Goal: Task Accomplishment & Management: Use online tool/utility

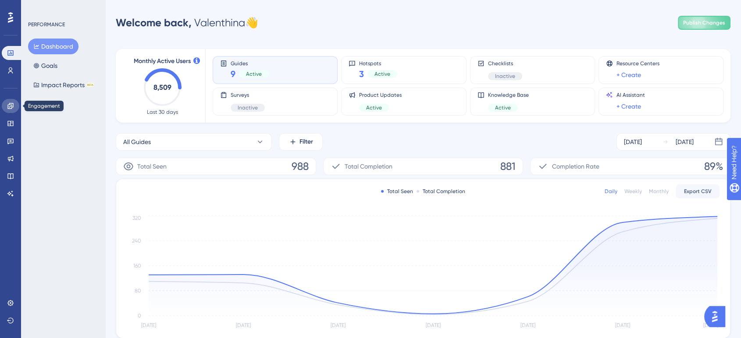
click at [11, 107] on icon at bounding box center [10, 106] width 7 height 7
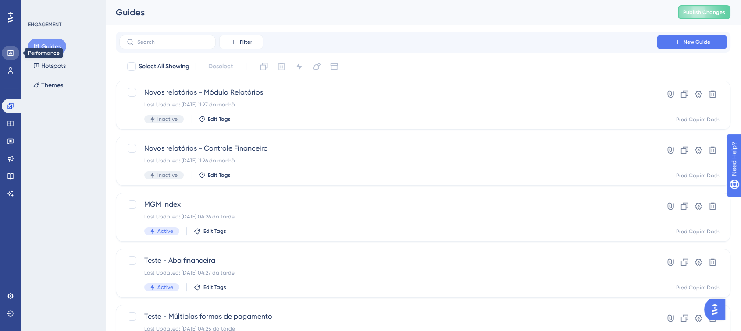
click at [12, 57] on link at bounding box center [11, 53] width 18 height 14
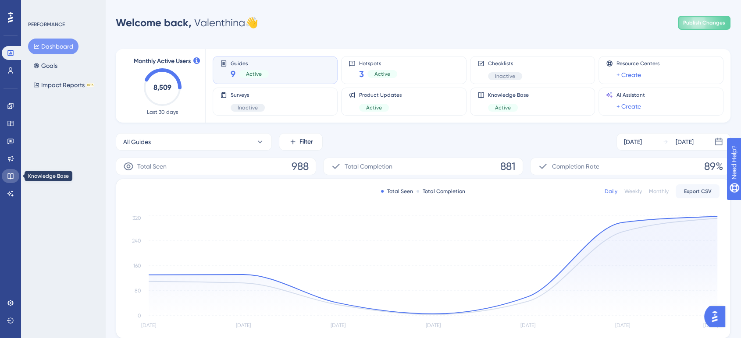
click at [9, 174] on icon at bounding box center [10, 176] width 7 height 7
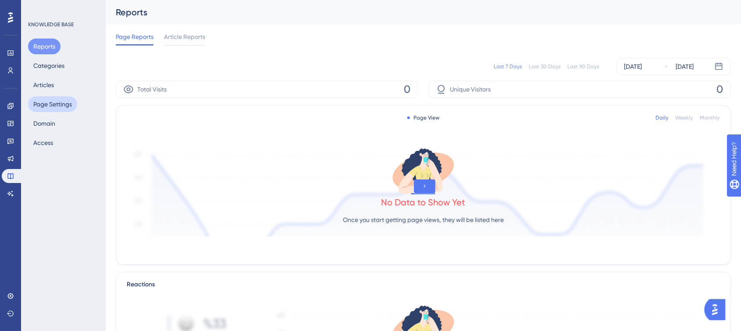
click at [45, 104] on button "Page Settings" at bounding box center [52, 104] width 49 height 16
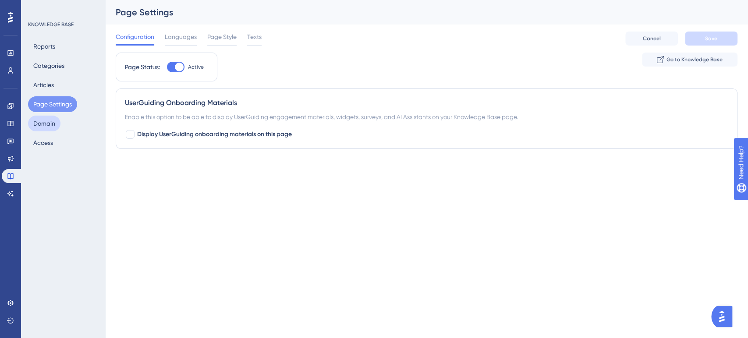
click at [44, 124] on button "Domain" at bounding box center [44, 124] width 32 height 16
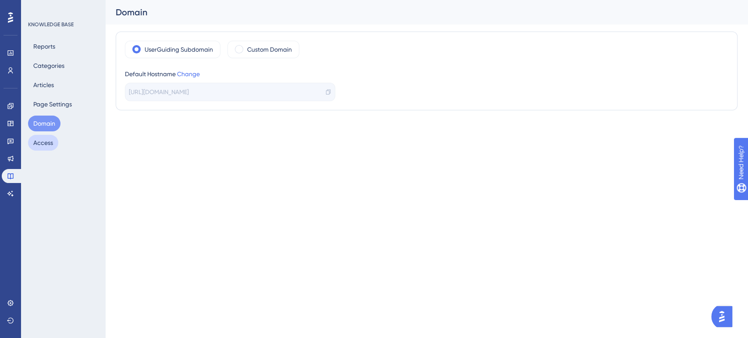
click at [42, 145] on button "Access" at bounding box center [43, 143] width 30 height 16
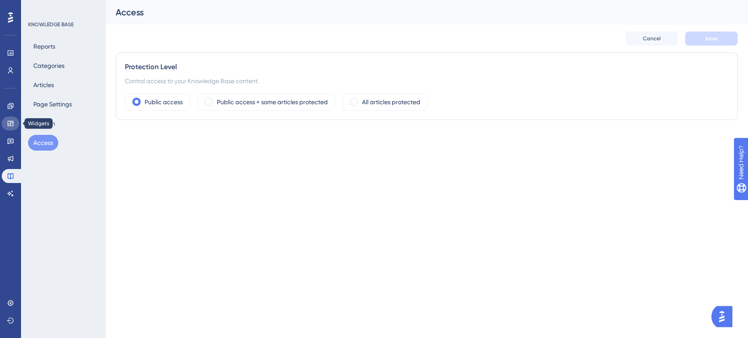
click at [11, 125] on icon at bounding box center [10, 123] width 6 height 5
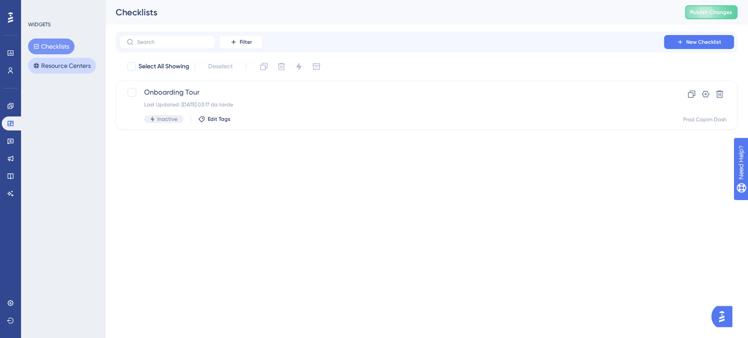
click at [69, 65] on button "Resource Centers" at bounding box center [62, 66] width 68 height 16
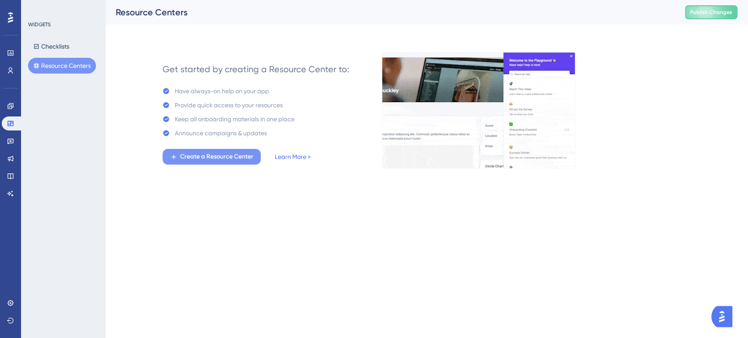
click at [181, 152] on button "Create a Resource Center" at bounding box center [212, 157] width 98 height 16
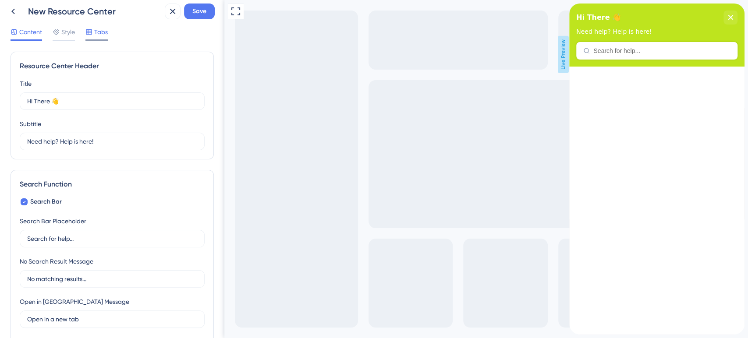
click at [92, 32] on icon at bounding box center [88, 31] width 7 height 7
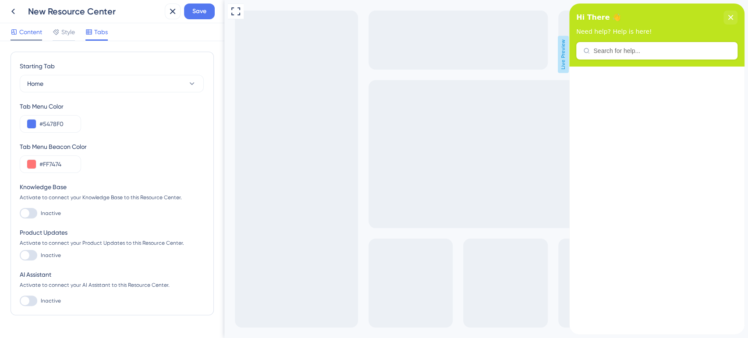
click at [28, 39] on div "Content" at bounding box center [27, 34] width 32 height 14
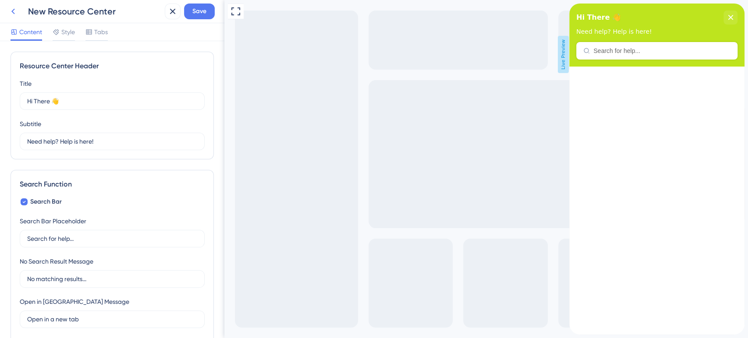
click at [12, 8] on icon at bounding box center [13, 11] width 11 height 11
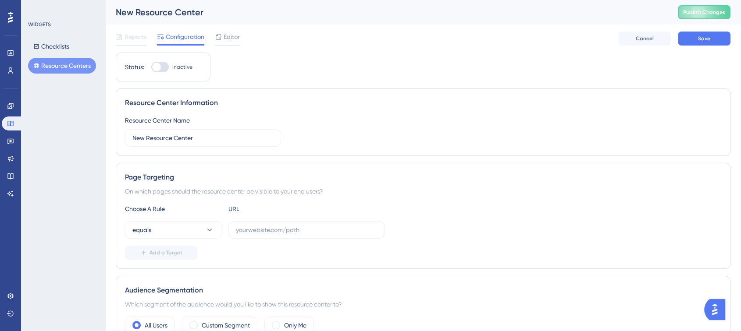
click at [86, 59] on button "Resource Centers" at bounding box center [62, 66] width 68 height 16
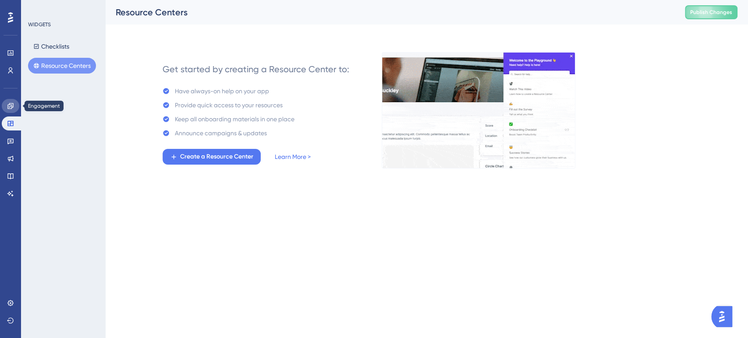
click at [10, 106] on icon at bounding box center [10, 106] width 7 height 7
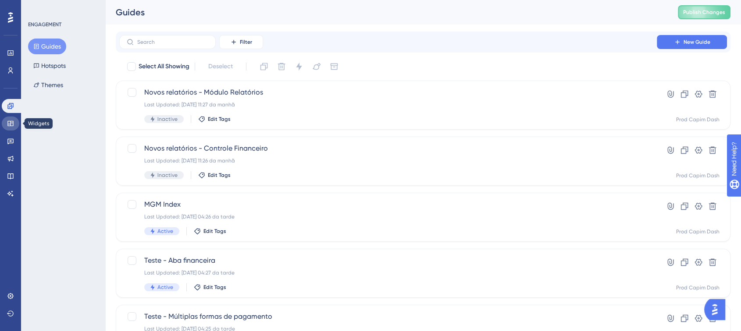
click at [12, 119] on link at bounding box center [11, 124] width 18 height 14
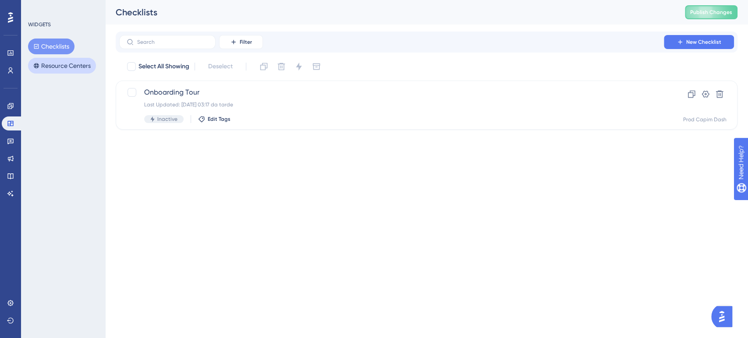
click at [61, 64] on button "Resource Centers" at bounding box center [62, 66] width 68 height 16
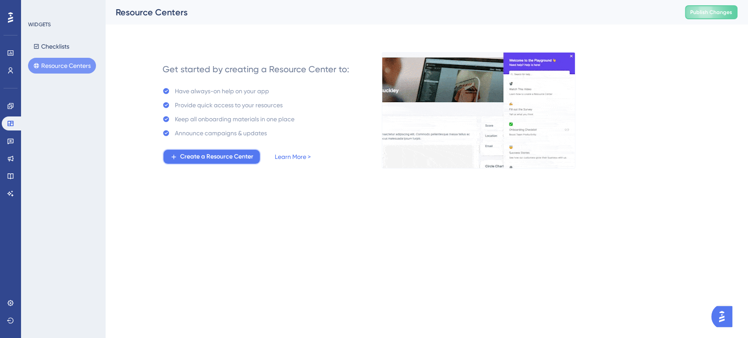
click at [243, 160] on span "Create a Resource Center" at bounding box center [216, 157] width 73 height 11
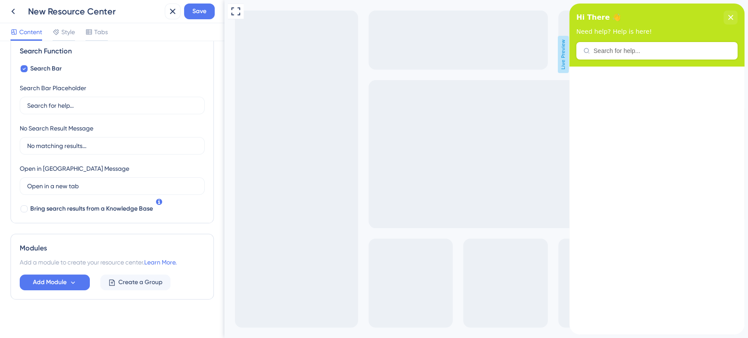
scroll to position [140, 0]
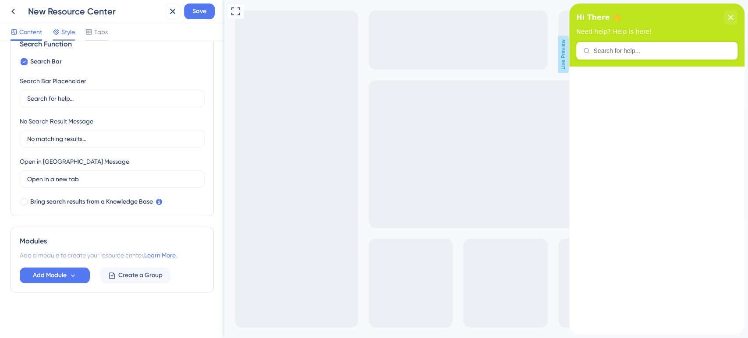
click at [63, 28] on span "Style" at bounding box center [68, 32] width 14 height 11
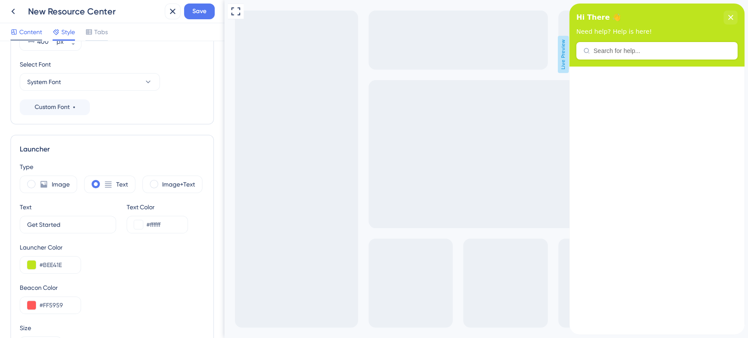
click at [32, 29] on span "Content" at bounding box center [30, 32] width 23 height 11
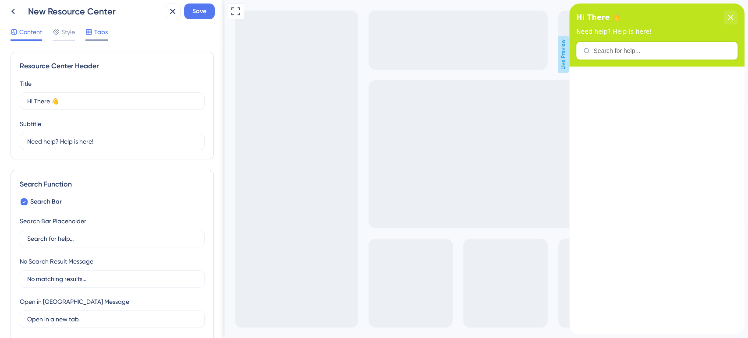
click at [94, 32] on div "Tabs" at bounding box center [96, 32] width 22 height 11
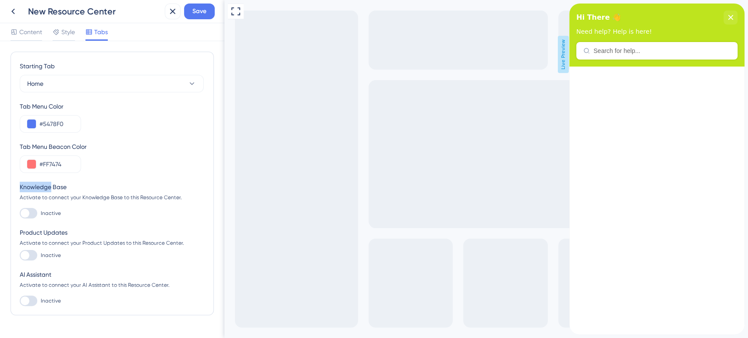
drag, startPoint x: 15, startPoint y: 184, endPoint x: 51, endPoint y: 189, distance: 36.7
click at [51, 189] on div "Starting Tab Home Tab Menu Color #5478F0 Tab Menu Beacon Color #FF7474 Knowledg…" at bounding box center [112, 184] width 203 height 264
copy div "Knowledge"
click at [13, 7] on icon at bounding box center [13, 11] width 11 height 11
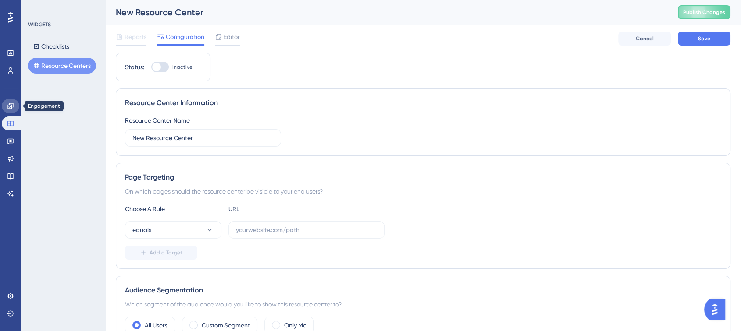
click at [11, 109] on icon at bounding box center [10, 106] width 7 height 7
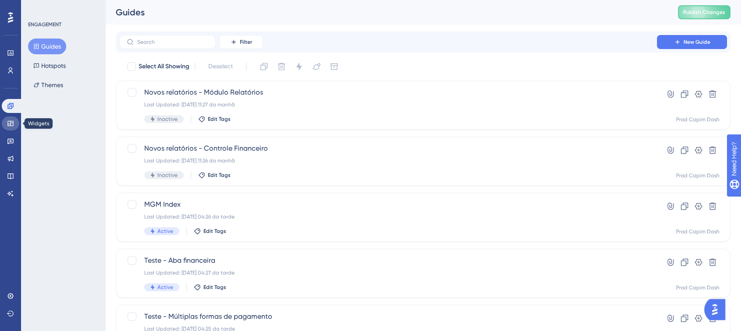
click at [7, 127] on link at bounding box center [11, 124] width 18 height 14
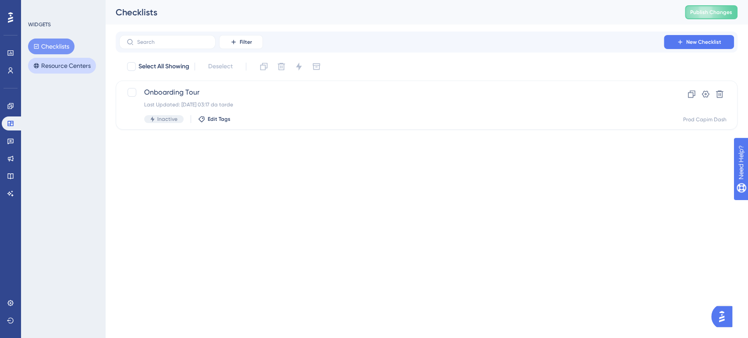
click at [74, 67] on button "Resource Centers" at bounding box center [62, 66] width 68 height 16
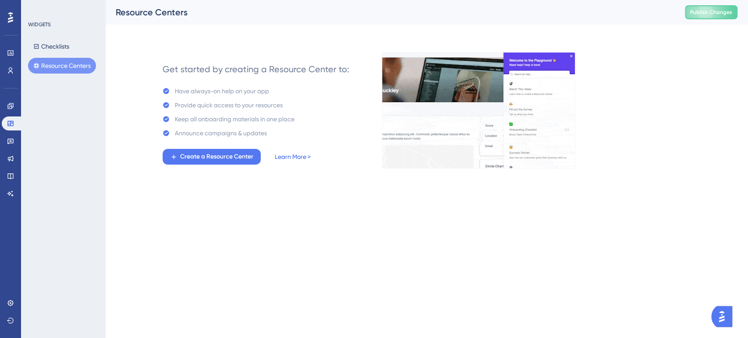
click at [301, 156] on link "Learn More >" at bounding box center [293, 157] width 36 height 11
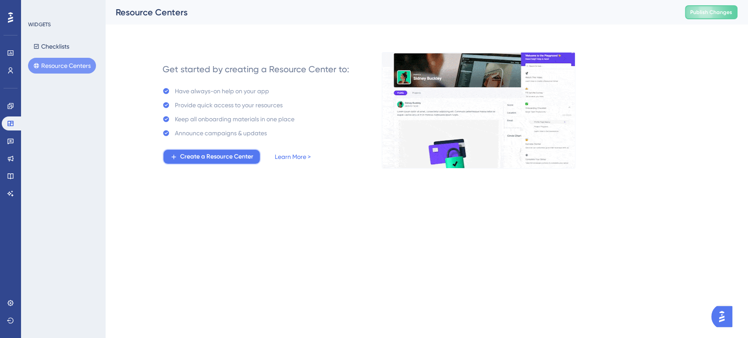
click at [211, 162] on span "Create a Resource Center" at bounding box center [216, 157] width 73 height 11
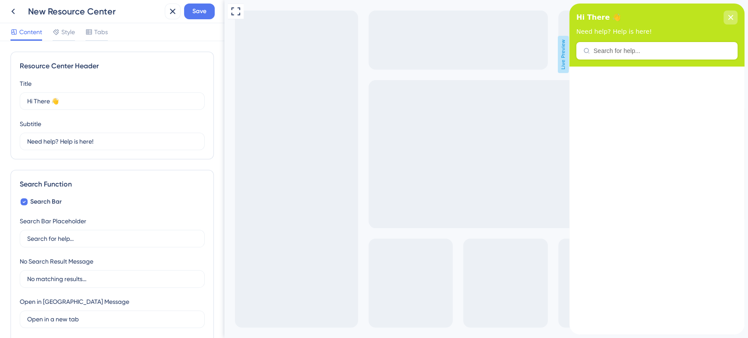
click at [727, 20] on div "close resource center" at bounding box center [730, 18] width 14 height 14
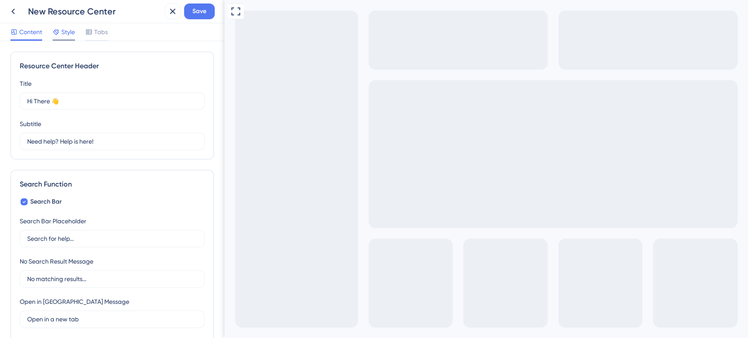
click at [69, 28] on span "Style" at bounding box center [68, 32] width 14 height 11
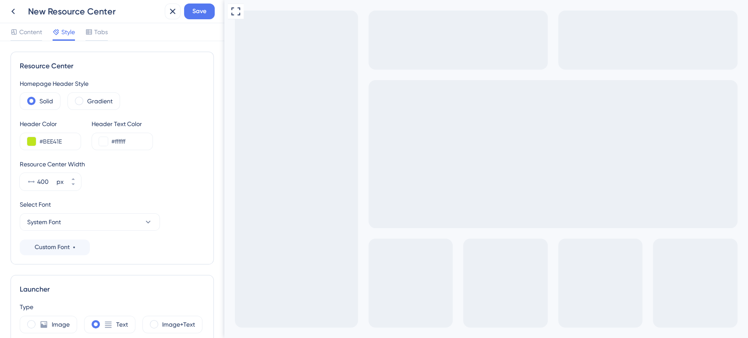
click at [97, 24] on div "Content Style Tabs" at bounding box center [112, 32] width 224 height 18
click at [98, 28] on span "Tabs" at bounding box center [101, 32] width 14 height 11
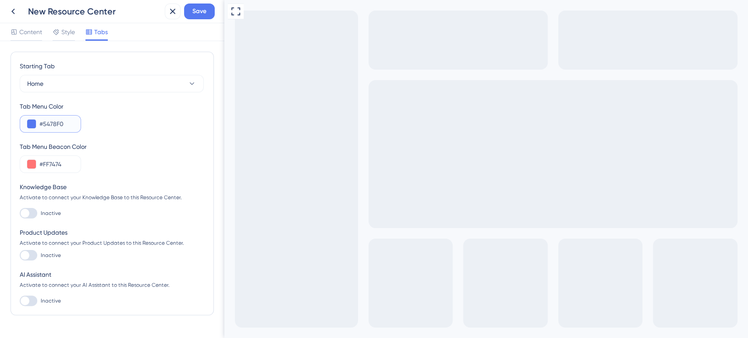
click at [59, 125] on input "#5478F0" at bounding box center [56, 124] width 34 height 11
drag, startPoint x: 25, startPoint y: 46, endPoint x: 24, endPoint y: 29, distance: 17.1
click at [25, 46] on div "Starting Tab Home Tab Menu Color #5478F0 Tab Menu Beacon Color #FF7474 Knowledg…" at bounding box center [112, 189] width 224 height 297
click at [24, 29] on span "Content" at bounding box center [30, 32] width 23 height 11
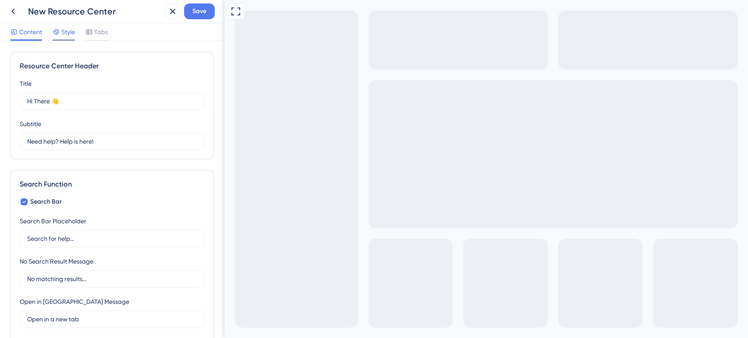
click at [70, 34] on span "Style" at bounding box center [68, 32] width 14 height 11
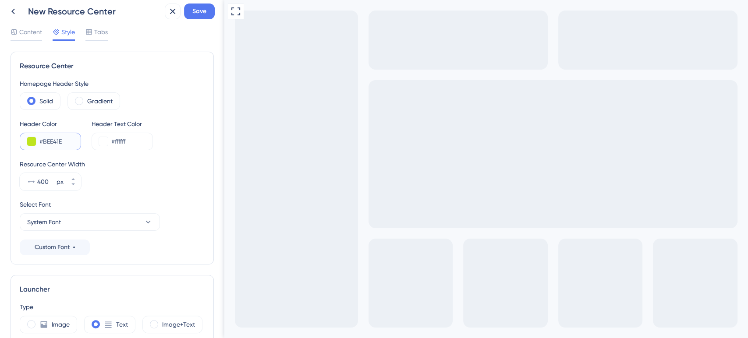
click at [55, 140] on input "#BEE41E" at bounding box center [56, 141] width 34 height 11
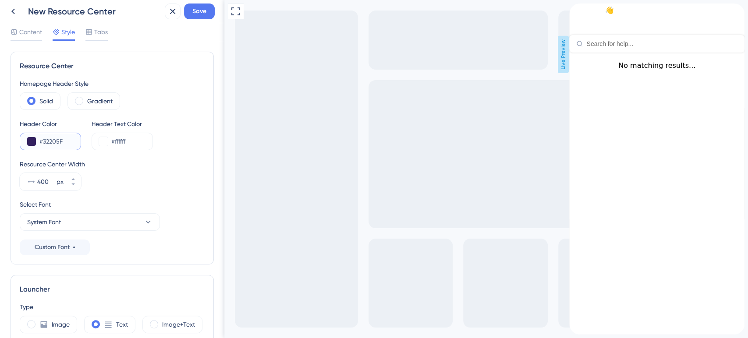
type input "#32205F"
click at [160, 167] on div "Resource Center Width" at bounding box center [112, 164] width 185 height 11
click at [735, 13] on icon "close resource center" at bounding box center [737, 10] width 5 height 5
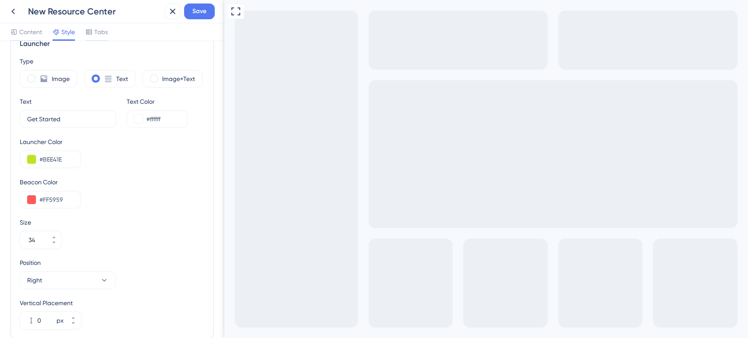
scroll to position [291, 0]
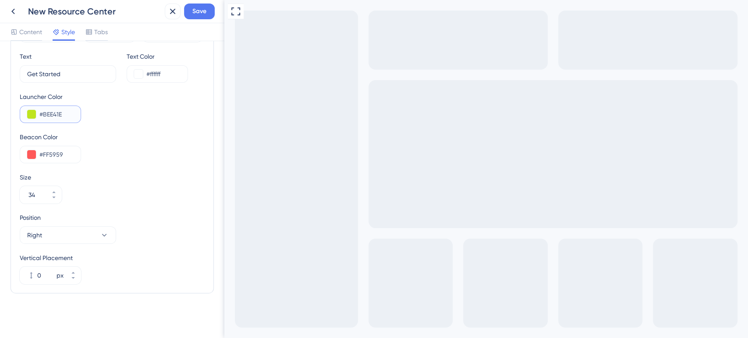
click at [53, 115] on input "#BEE41E" at bounding box center [56, 114] width 34 height 11
type input "#32205F"
click at [59, 153] on input "#FF5959" at bounding box center [56, 154] width 34 height 11
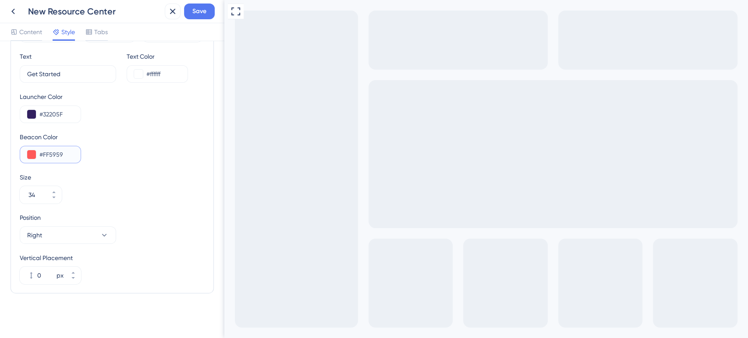
paste input "BEE41E"
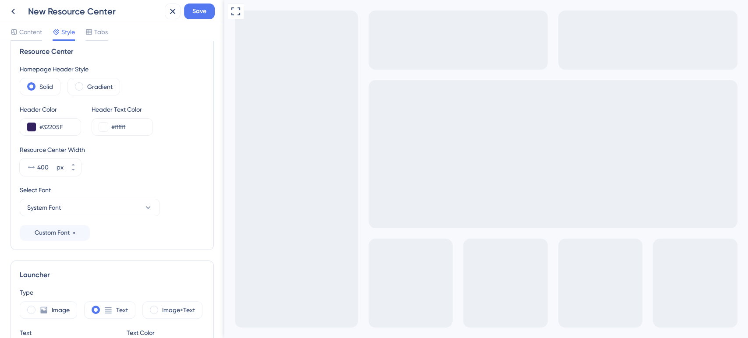
scroll to position [0, 0]
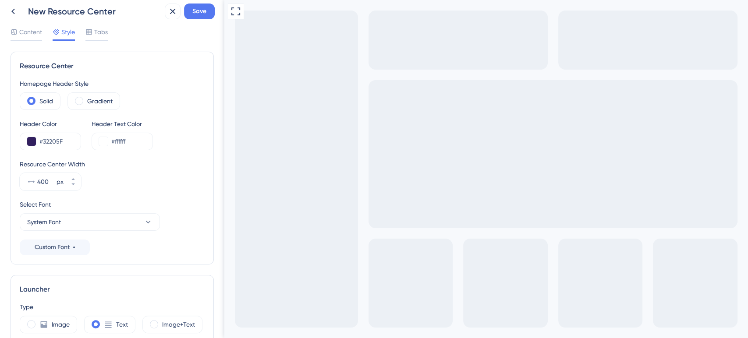
type input "#BEE41E"
click at [53, 141] on input "#32205F" at bounding box center [56, 141] width 34 height 11
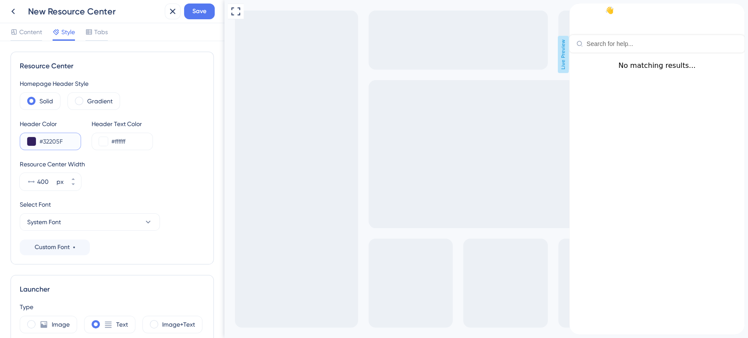
paste input "8F60F"
type input "#8F60FF"
click at [731, 18] on div "close resource center" at bounding box center [737, 11] width 14 height 14
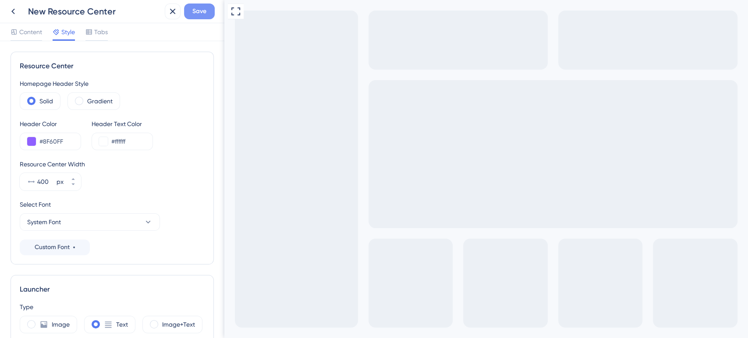
click at [207, 10] on button "Save" at bounding box center [199, 12] width 31 height 16
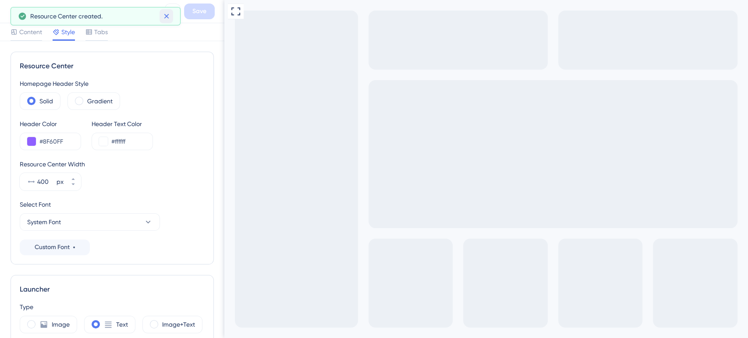
drag, startPoint x: 162, startPoint y: 16, endPoint x: 147, endPoint y: 16, distance: 15.3
click at [162, 16] on icon at bounding box center [166, 16] width 9 height 9
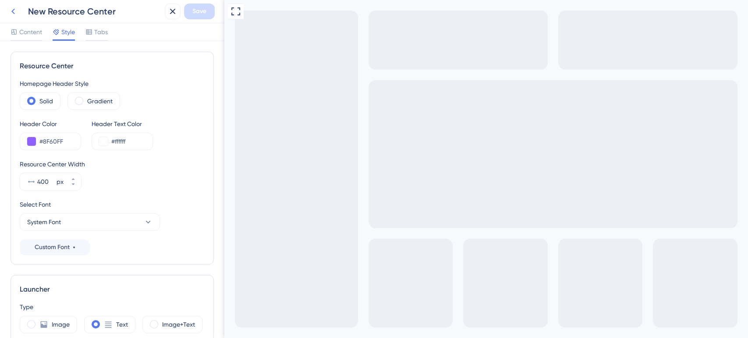
click at [8, 18] on button at bounding box center [13, 12] width 16 height 16
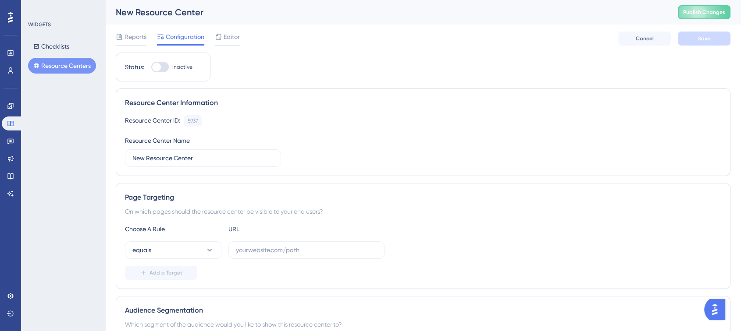
click at [263, 259] on div "Choose A Rule URL equals Add a Target" at bounding box center [423, 252] width 596 height 56
click at [267, 253] on input "text" at bounding box center [306, 250] width 141 height 10
paste input "[URL][DOMAIN_NAME]"
type input "[URL][DOMAIN_NAME]"
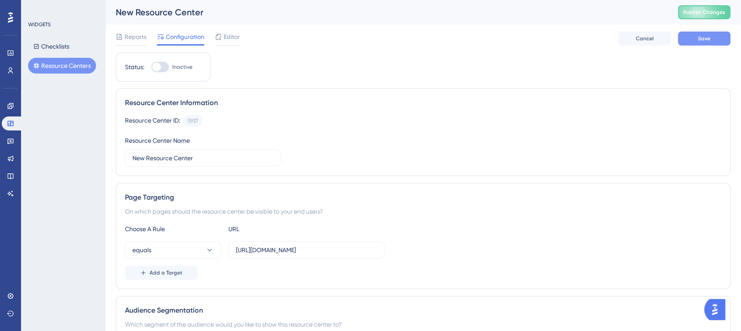
click at [707, 40] on span "Save" at bounding box center [704, 38] width 12 height 7
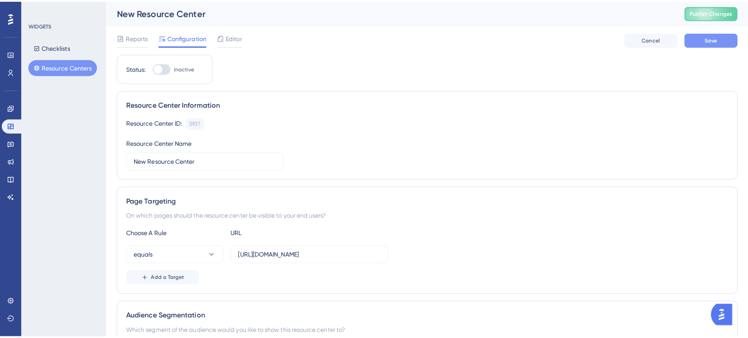
scroll to position [0, 0]
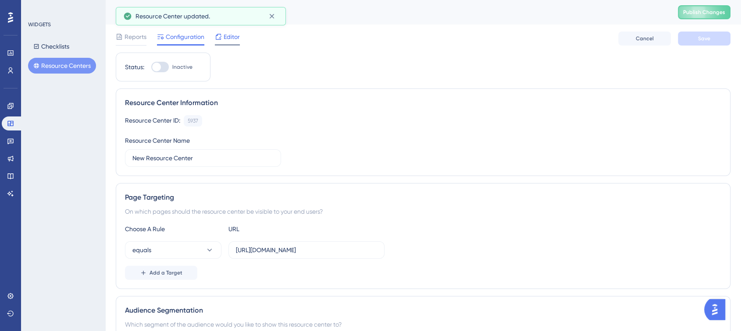
click at [234, 33] on span "Editor" at bounding box center [231, 37] width 16 height 11
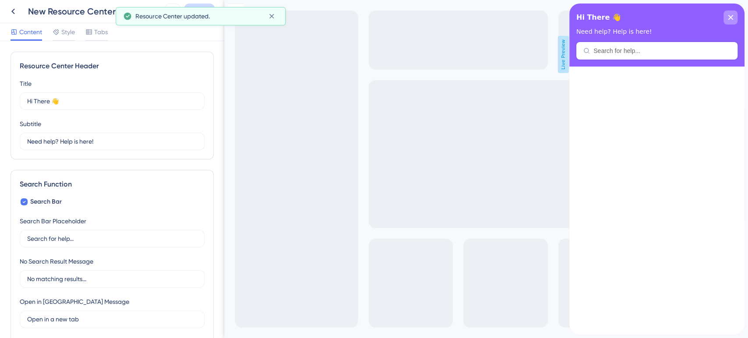
click at [727, 19] on div "close resource center" at bounding box center [730, 18] width 14 height 14
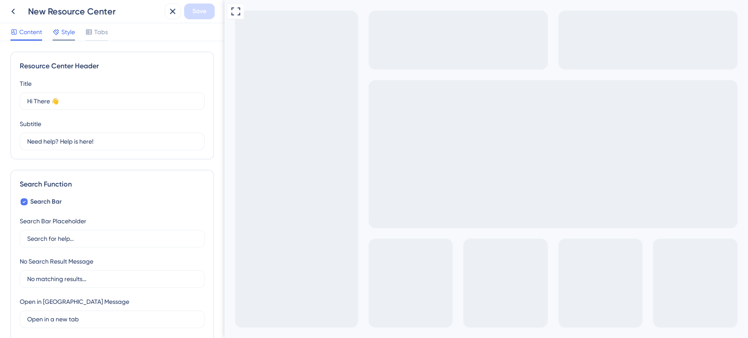
click at [70, 33] on span "Style" at bounding box center [68, 32] width 14 height 11
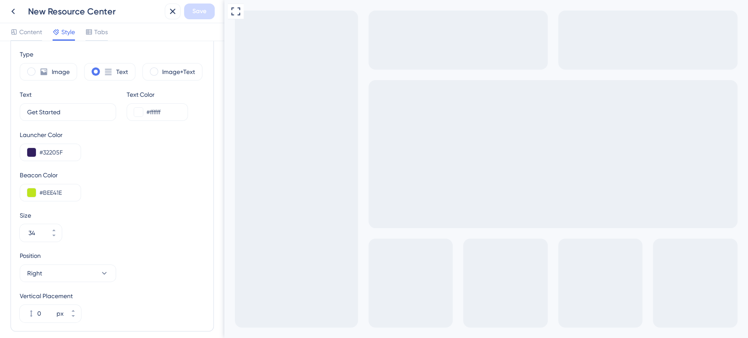
scroll to position [242, 0]
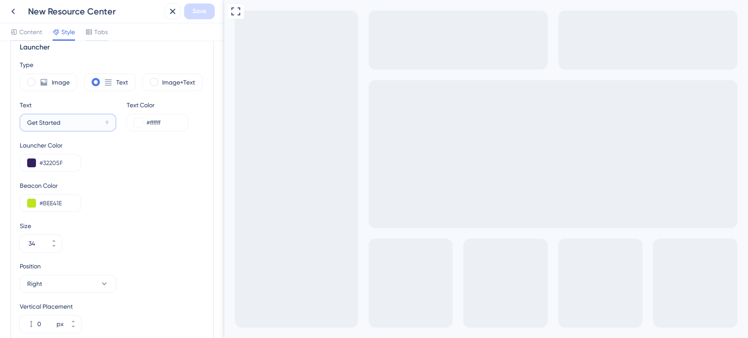
click at [60, 125] on input "Get Started" at bounding box center [64, 123] width 75 height 10
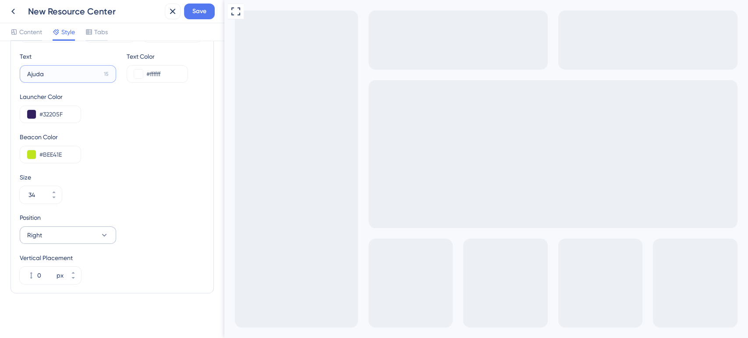
type input "Ajuda"
click at [106, 233] on icon at bounding box center [104, 235] width 9 height 9
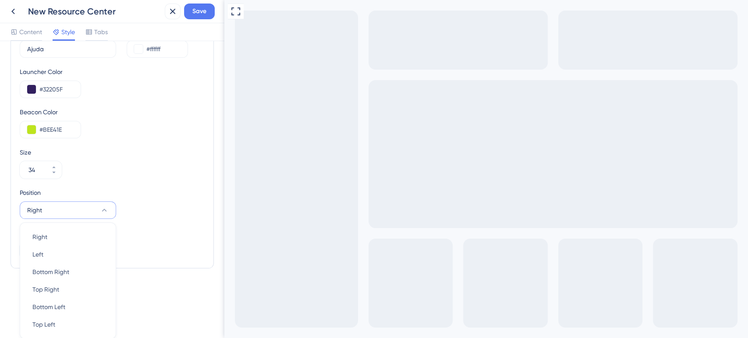
click at [106, 208] on icon at bounding box center [104, 210] width 9 height 9
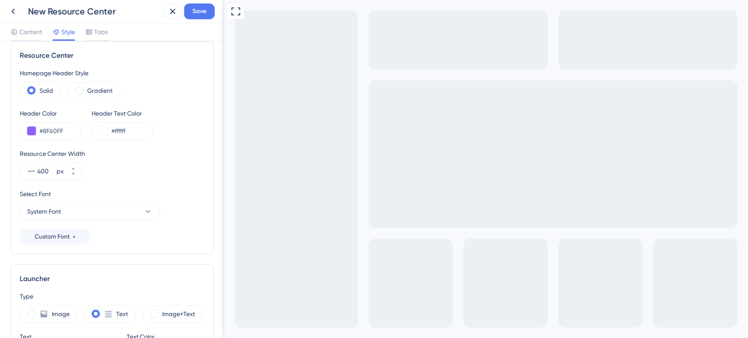
scroll to position [0, 0]
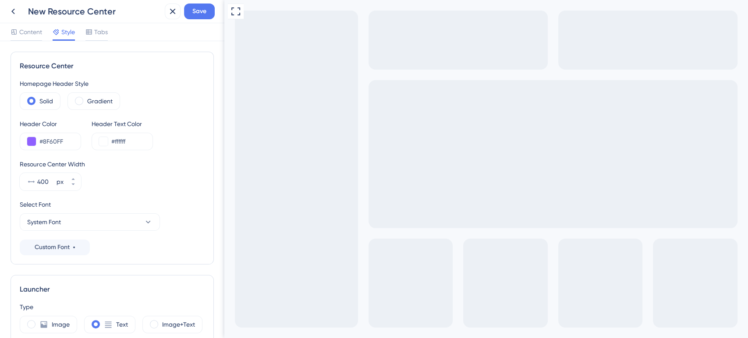
drag, startPoint x: 725, startPoint y: 164, endPoint x: 725, endPoint y: 170, distance: 5.7
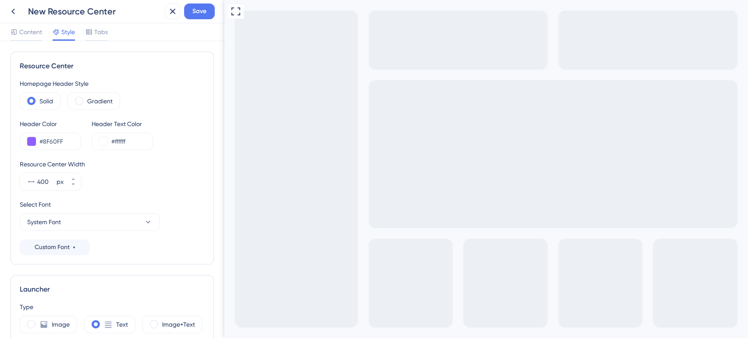
click at [234, 11] on icon at bounding box center [235, 11] width 11 height 11
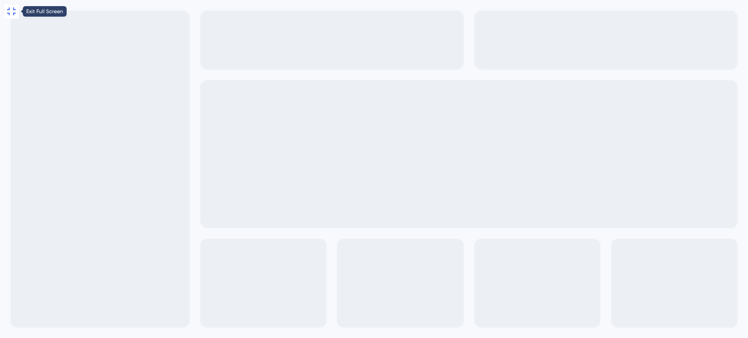
click at [9, 13] on icon at bounding box center [11, 11] width 9 height 8
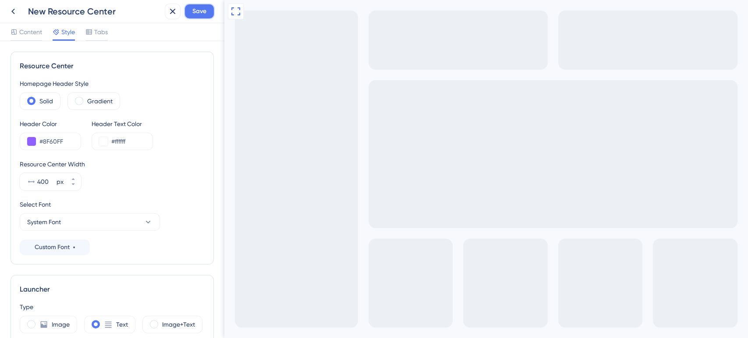
click at [194, 13] on span "Save" at bounding box center [199, 11] width 14 height 11
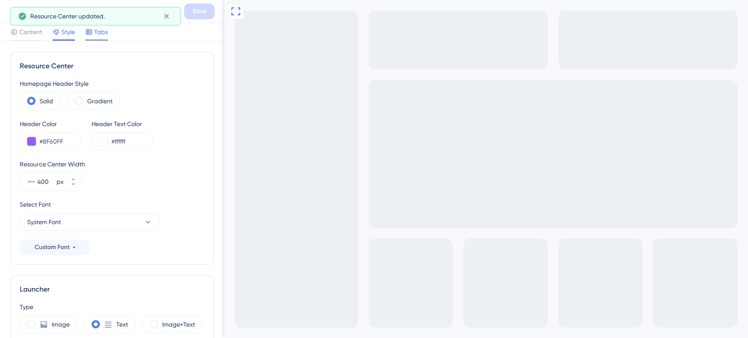
click at [97, 28] on span "Tabs" at bounding box center [101, 32] width 14 height 11
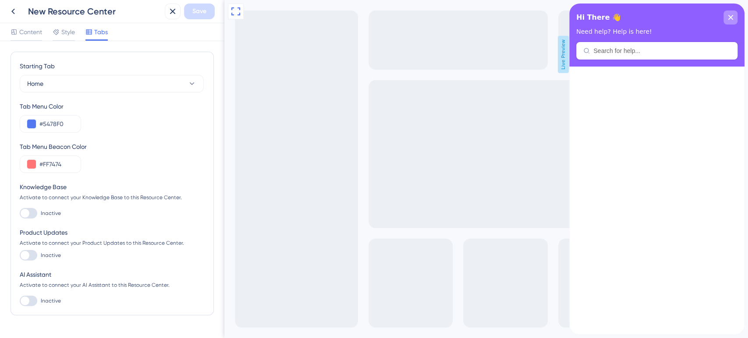
click at [733, 16] on icon "close resource center" at bounding box center [730, 17] width 5 height 5
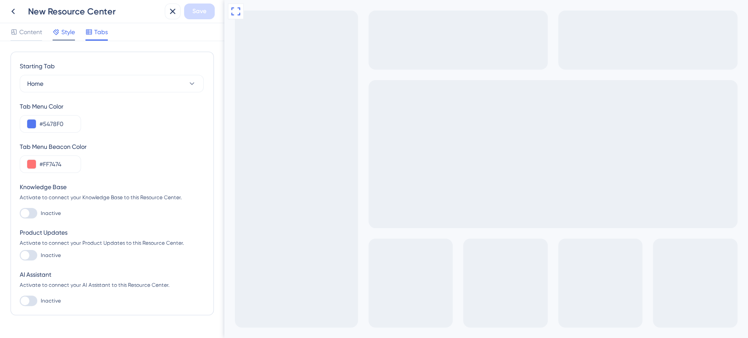
drag, startPoint x: 58, startPoint y: 23, endPoint x: 58, endPoint y: 35, distance: 12.7
click at [58, 29] on div "Content Style Tabs" at bounding box center [112, 32] width 224 height 18
click at [58, 35] on div at bounding box center [56, 32] width 7 height 11
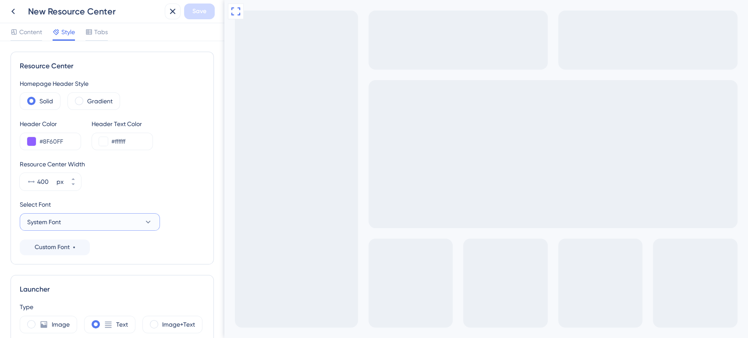
click at [99, 224] on button "System Font" at bounding box center [90, 222] width 140 height 18
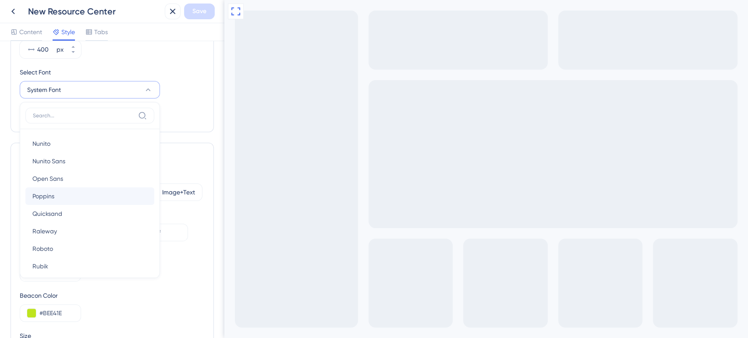
scroll to position [146, 0]
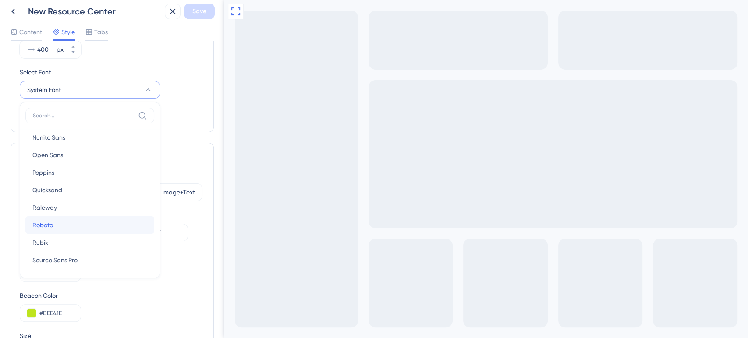
click at [60, 221] on button "Roboto Roboto" at bounding box center [89, 225] width 129 height 18
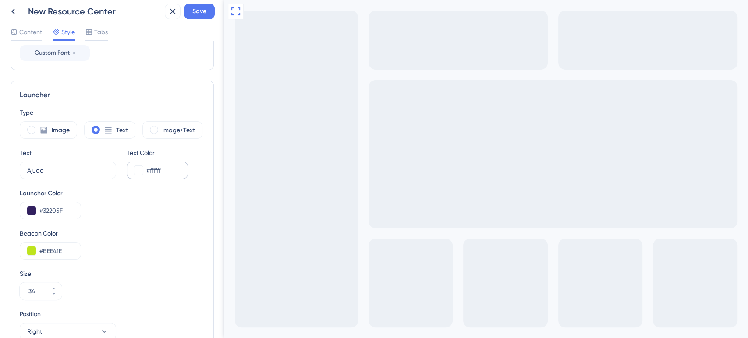
scroll to position [243, 0]
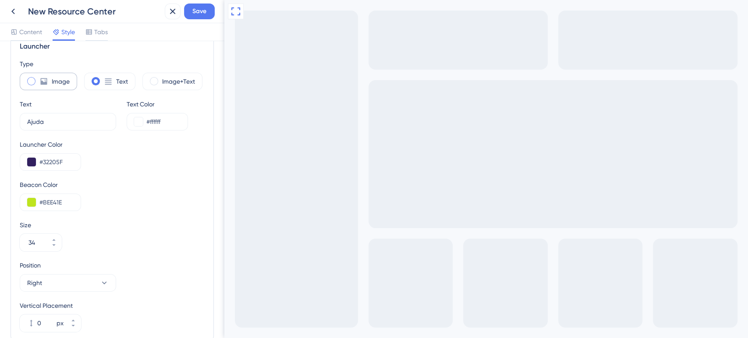
click at [52, 79] on label "Image" at bounding box center [61, 81] width 18 height 11
click at [93, 122] on icon at bounding box center [93, 122] width 11 height 11
click at [90, 77] on div "Text" at bounding box center [109, 82] width 51 height 18
type input "34"
click at [164, 78] on label "Image+Text" at bounding box center [178, 81] width 33 height 11
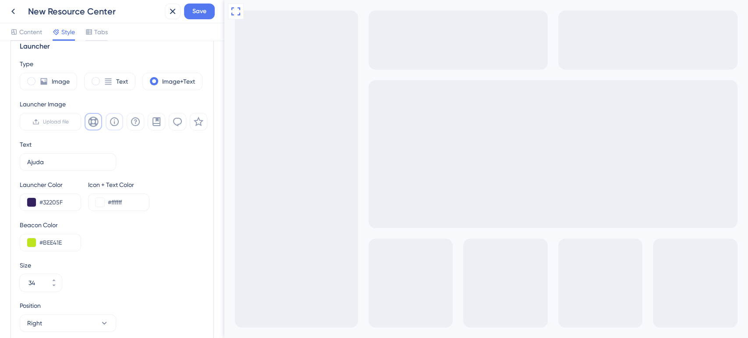
click at [115, 118] on icon at bounding box center [114, 122] width 11 height 11
click at [140, 126] on button at bounding box center [136, 122] width 18 height 18
click at [134, 99] on div "Launcher Image" at bounding box center [114, 104] width 188 height 11
click at [199, 18] on button "Save" at bounding box center [199, 12] width 31 height 16
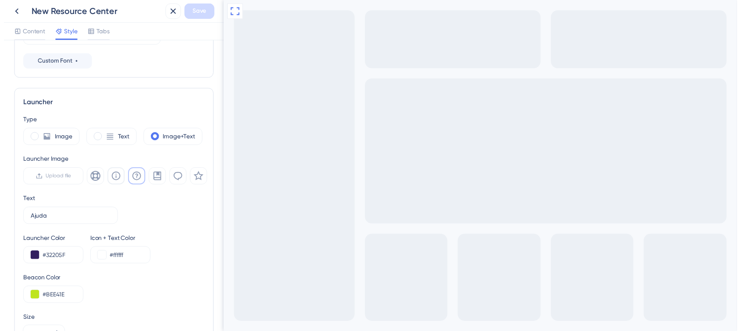
scroll to position [0, 0]
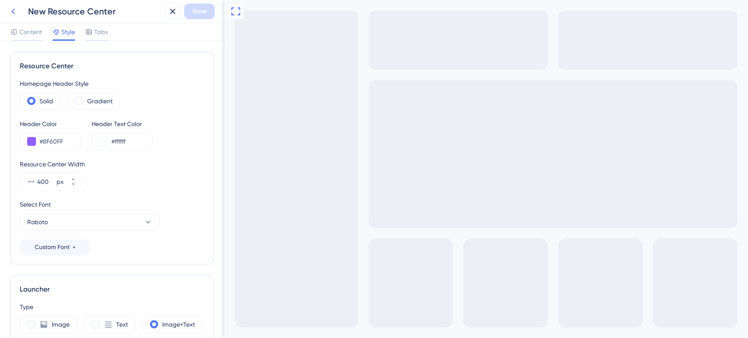
click at [12, 8] on icon at bounding box center [13, 11] width 11 height 11
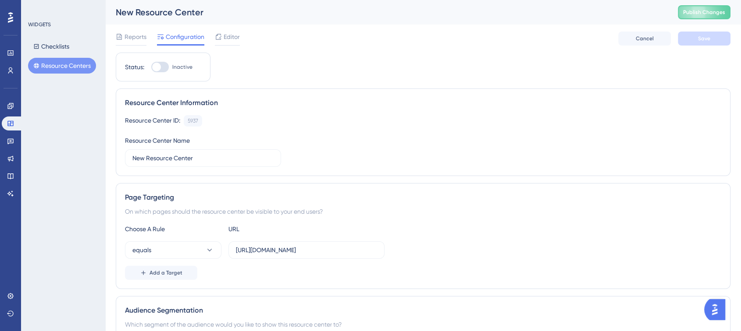
click at [84, 65] on button "Resource Centers" at bounding box center [62, 66] width 68 height 16
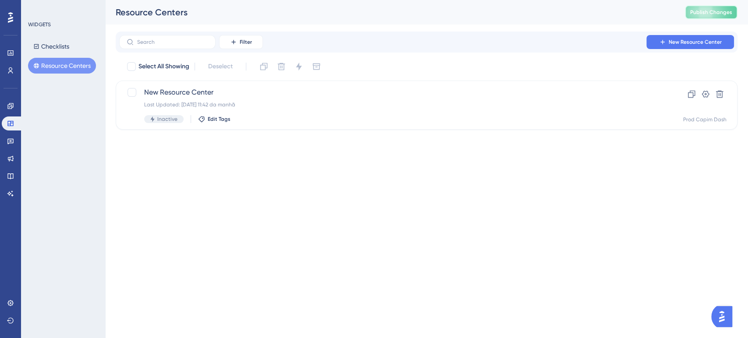
click at [705, 11] on span "Publish Changes" at bounding box center [711, 12] width 42 height 7
click at [9, 110] on link at bounding box center [11, 106] width 18 height 14
